Goal: Transaction & Acquisition: Purchase product/service

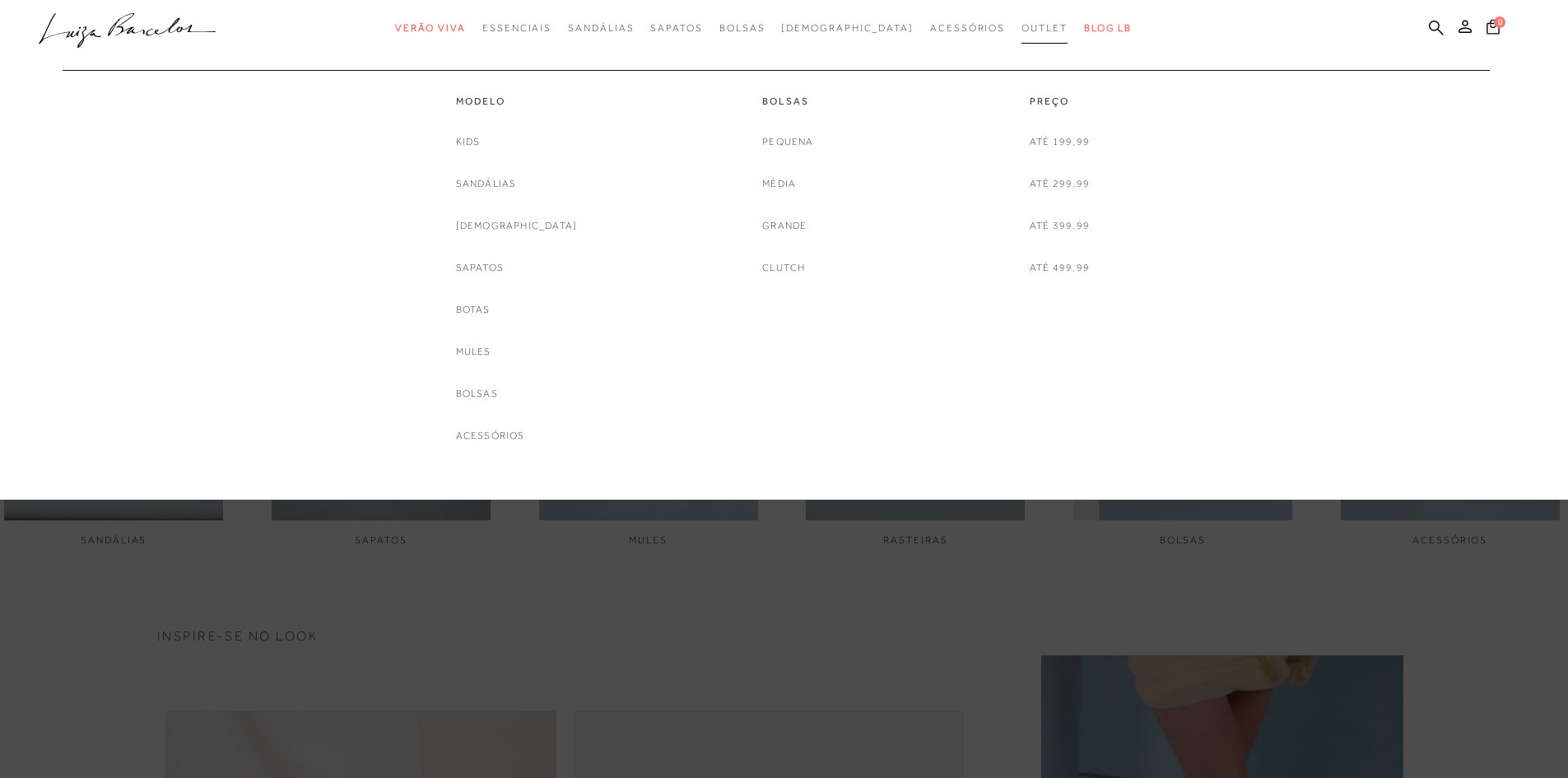
click at [1021, 24] on span "Outlet" at bounding box center [1044, 28] width 46 height 11
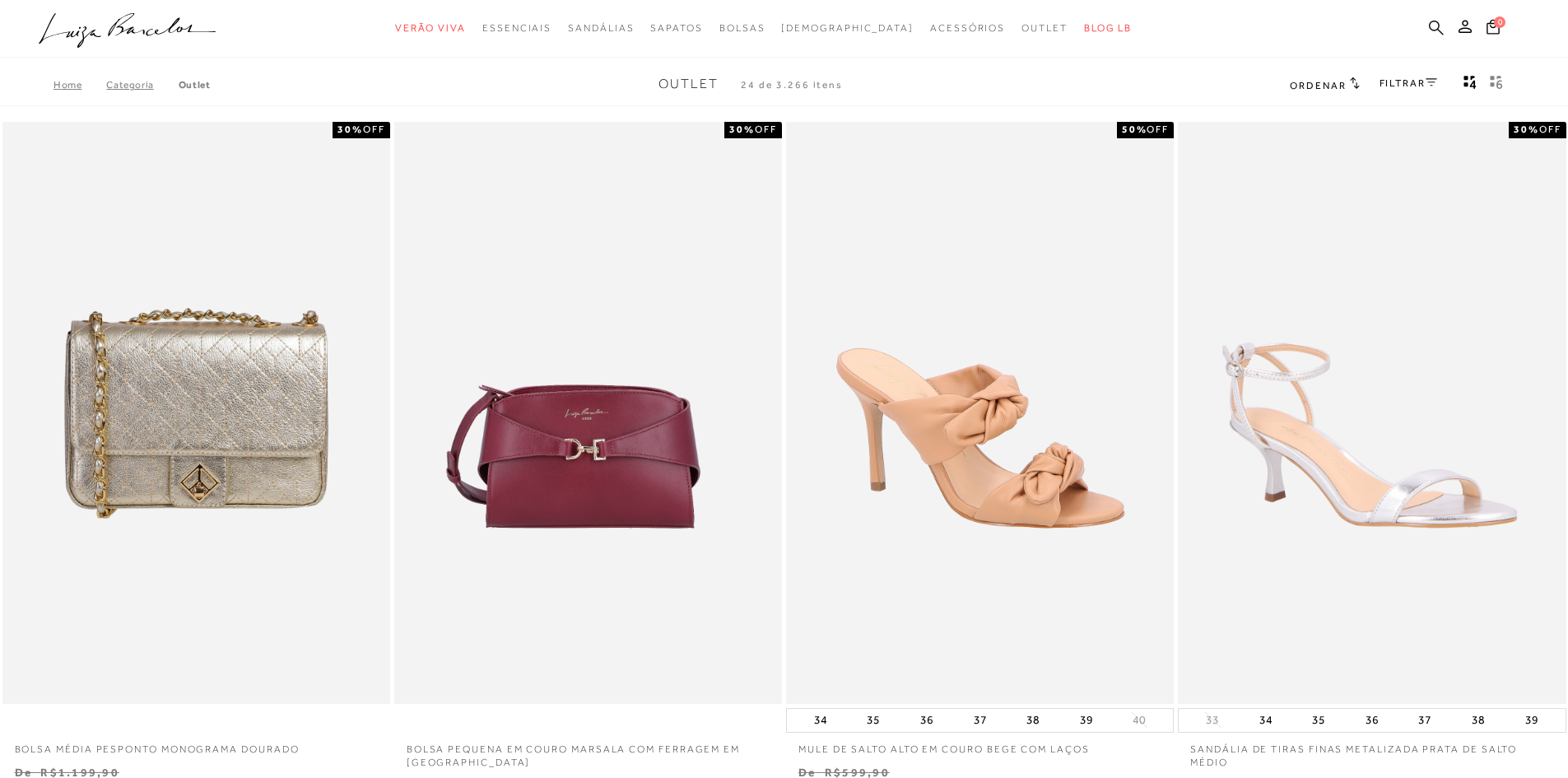
click at [1432, 22] on icon at bounding box center [1435, 27] width 15 height 15
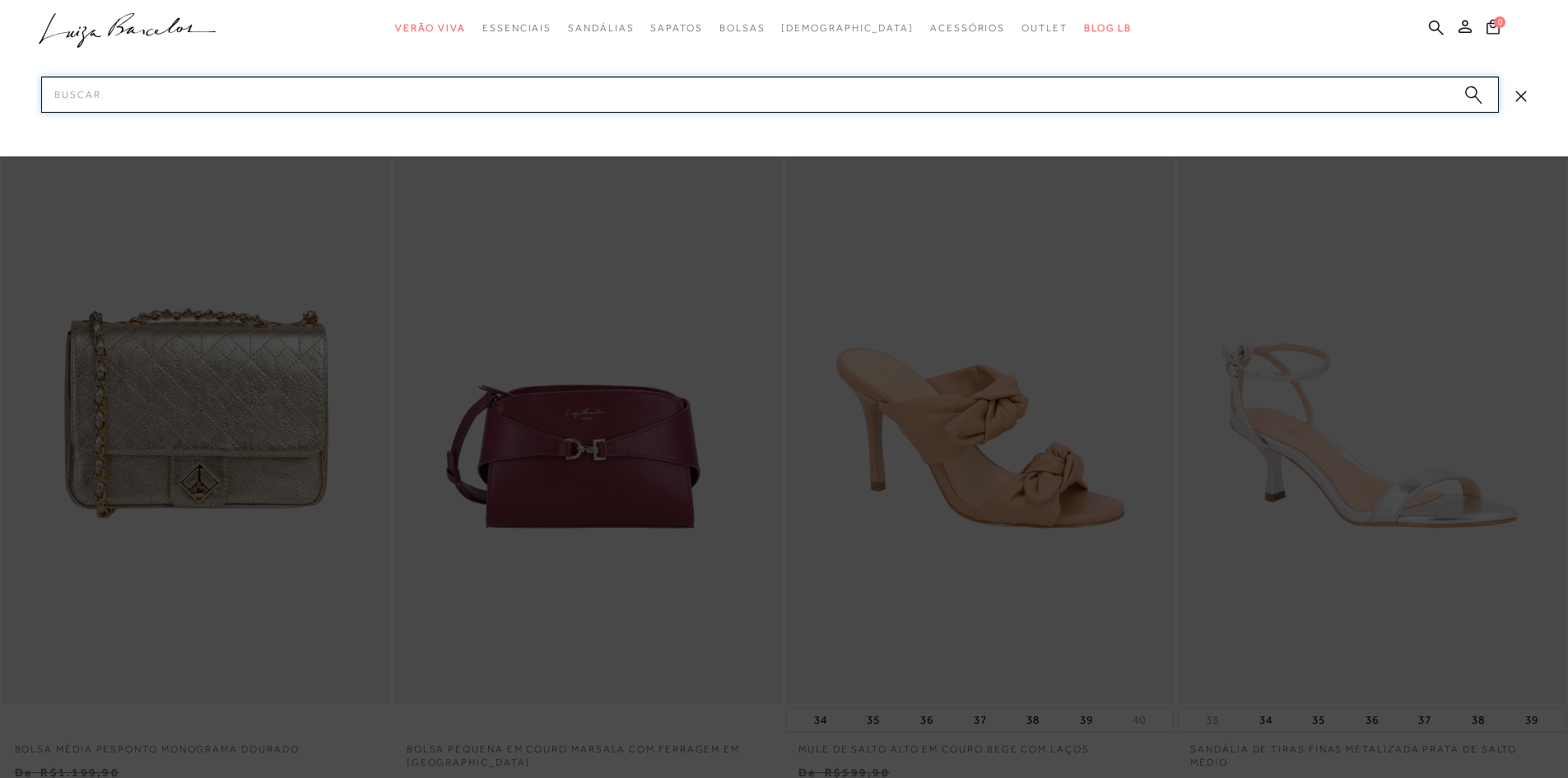
click at [783, 102] on input "Pesquisar" at bounding box center [769, 94] width 1457 height 36
type input "SAPATILHA"
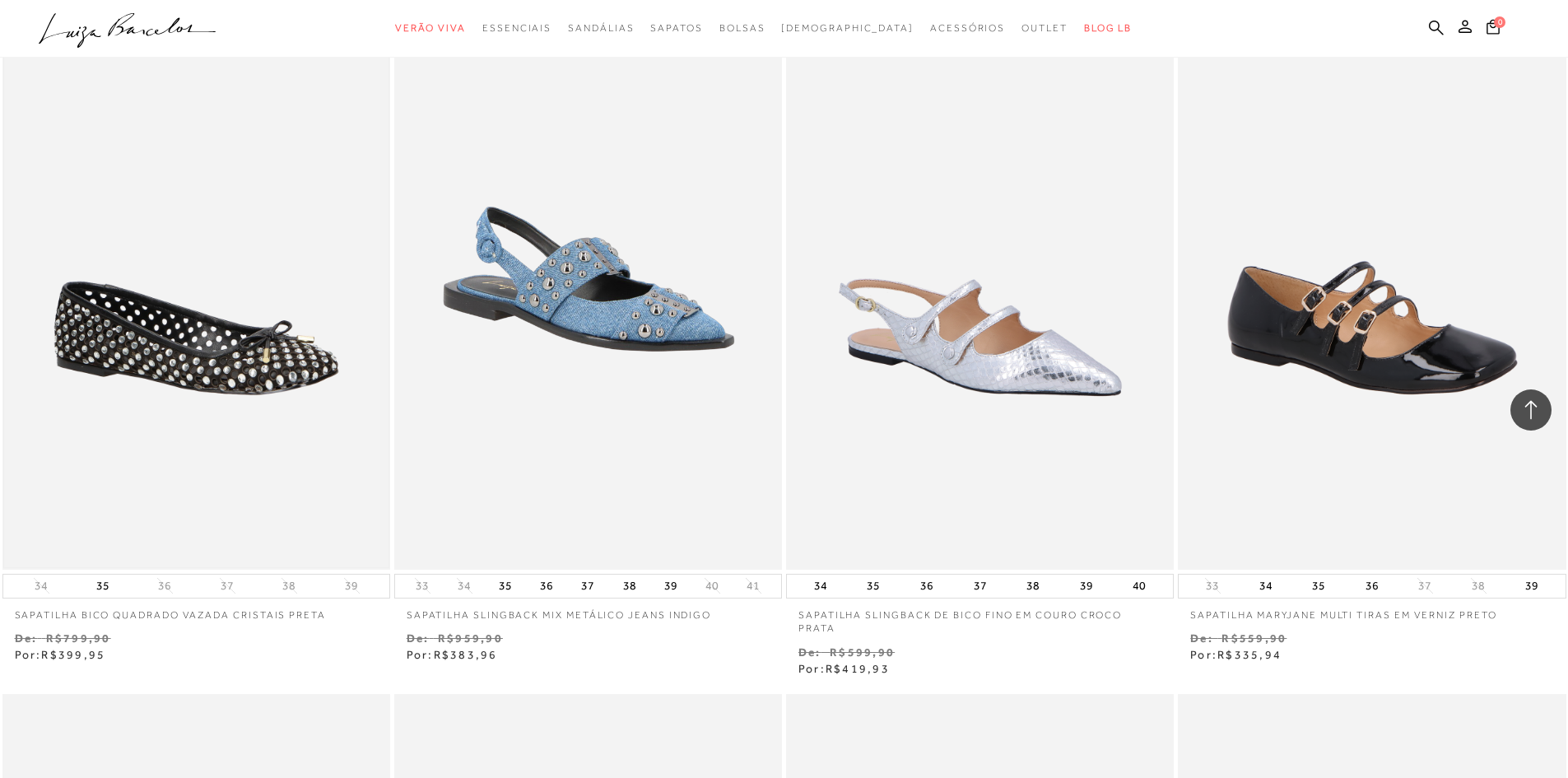
scroll to position [823, 0]
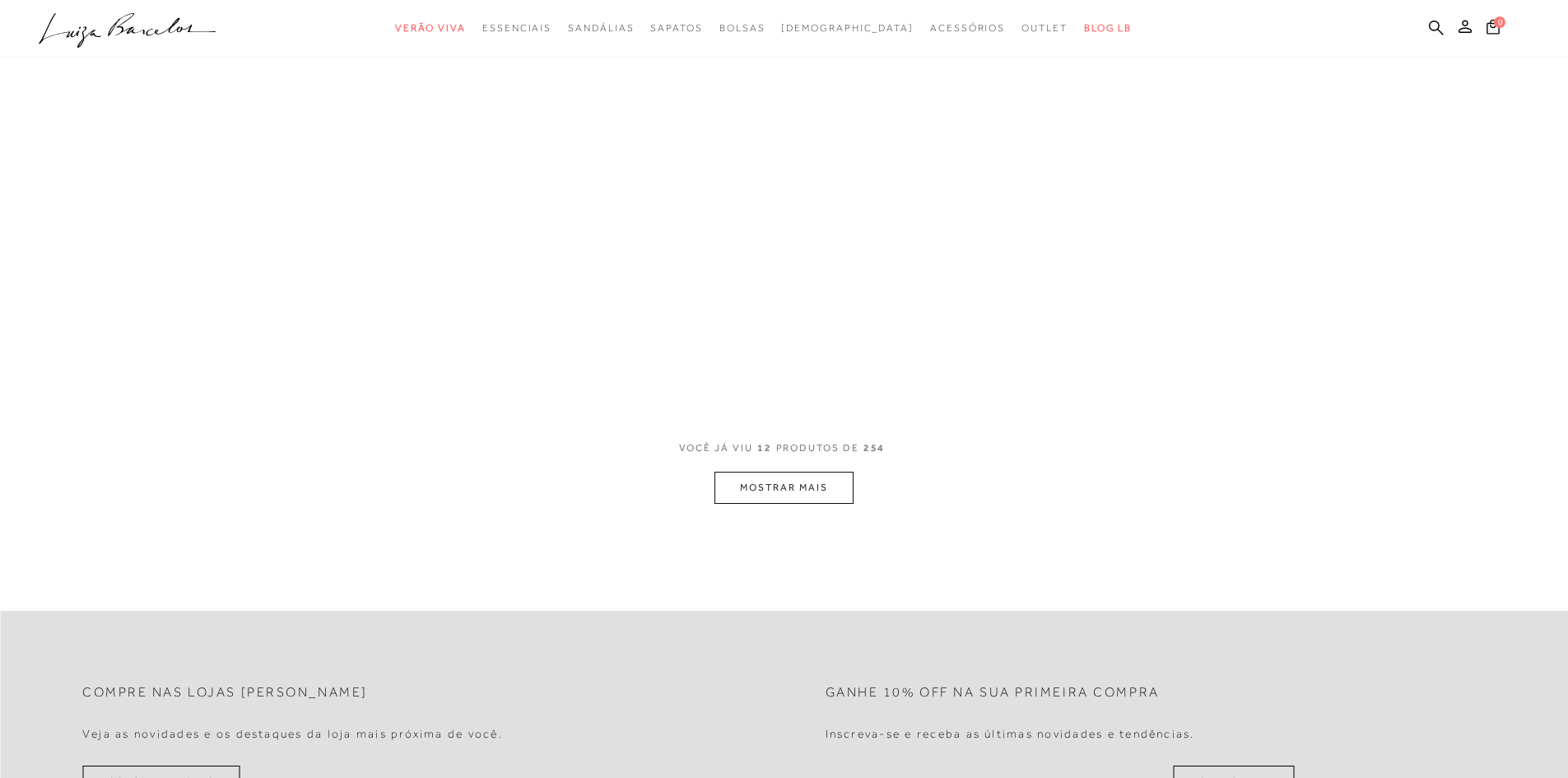
scroll to position [50, 0]
